Goal: Transaction & Acquisition: Subscribe to service/newsletter

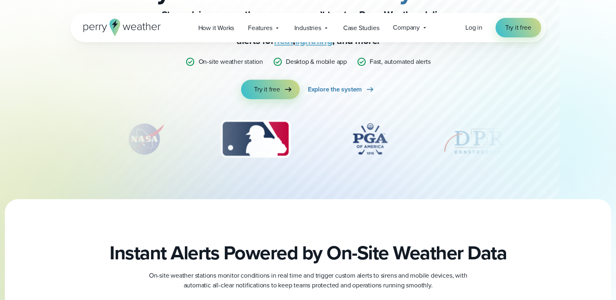
scroll to position [81, 0]
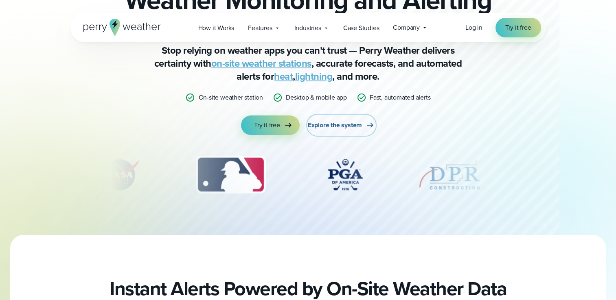
click at [327, 124] on span "Explore the system" at bounding box center [335, 126] width 54 height 10
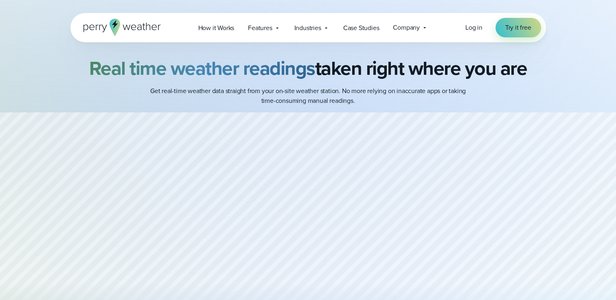
scroll to position [814, 0]
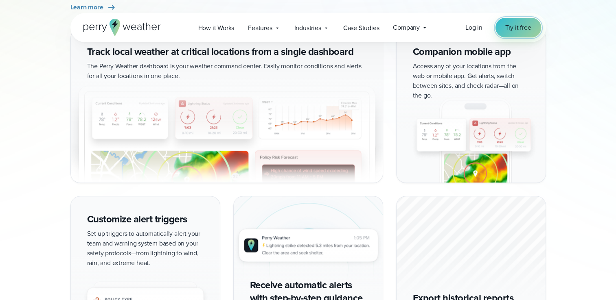
click at [522, 29] on span "Try it free" at bounding box center [518, 28] width 26 height 10
